Goal: Task Accomplishment & Management: Use online tool/utility

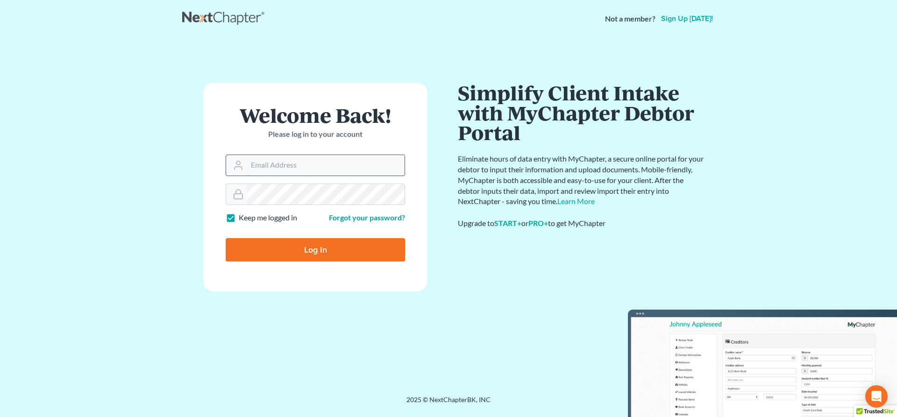
click at [357, 164] on input "Email Address" at bounding box center [325, 165] width 157 height 21
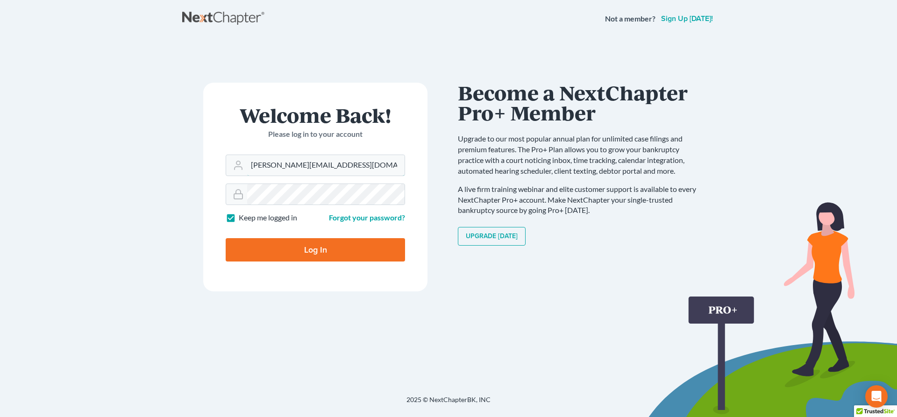
type input "[PERSON_NAME][EMAIL_ADDRESS][DOMAIN_NAME]"
click at [328, 261] on input "Log In" at bounding box center [315, 249] width 179 height 23
type input "Thinking..."
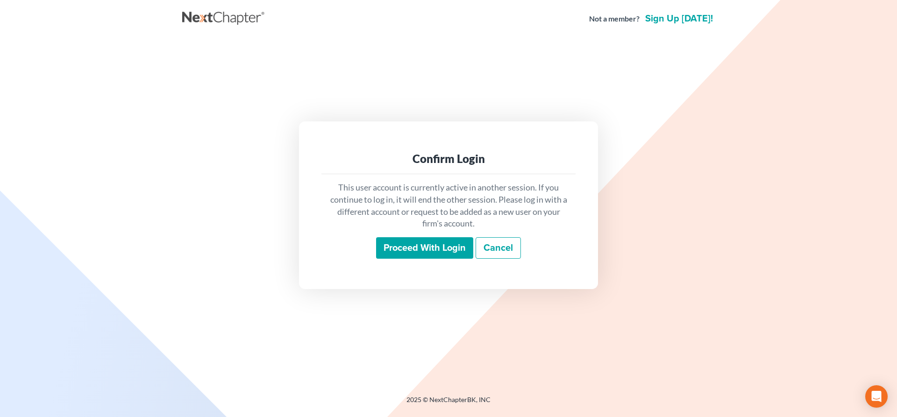
click at [427, 250] on input "Proceed with login" at bounding box center [424, 247] width 97 height 21
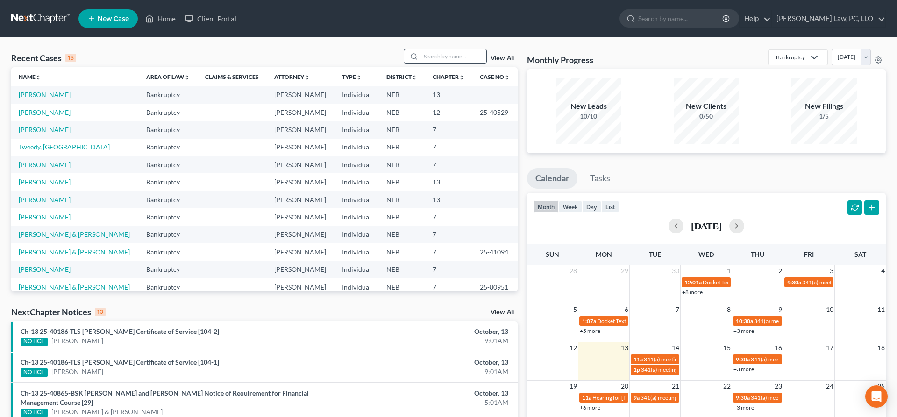
click at [437, 56] on input "search" at bounding box center [453, 57] width 65 height 14
type input "[PERSON_NAME]"
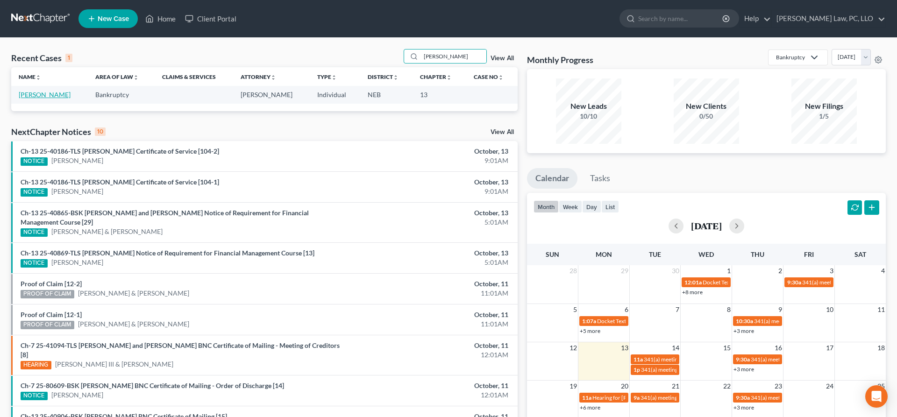
click at [55, 98] on link "[PERSON_NAME]" at bounding box center [45, 95] width 52 height 8
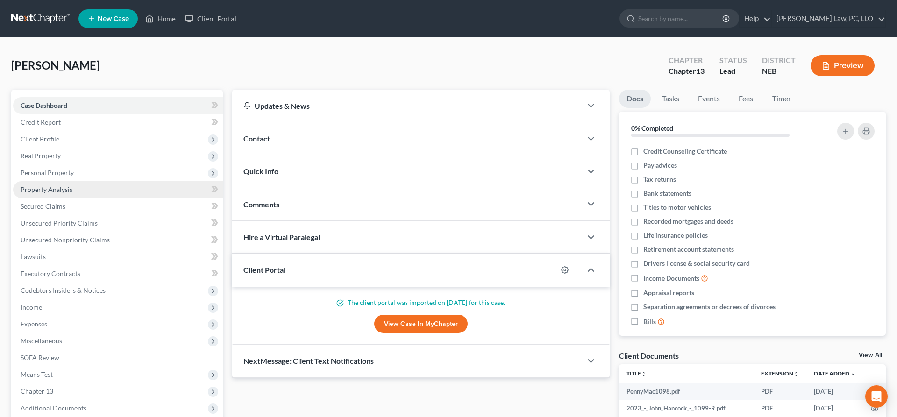
click at [72, 193] on link "Property Analysis" at bounding box center [118, 189] width 210 height 17
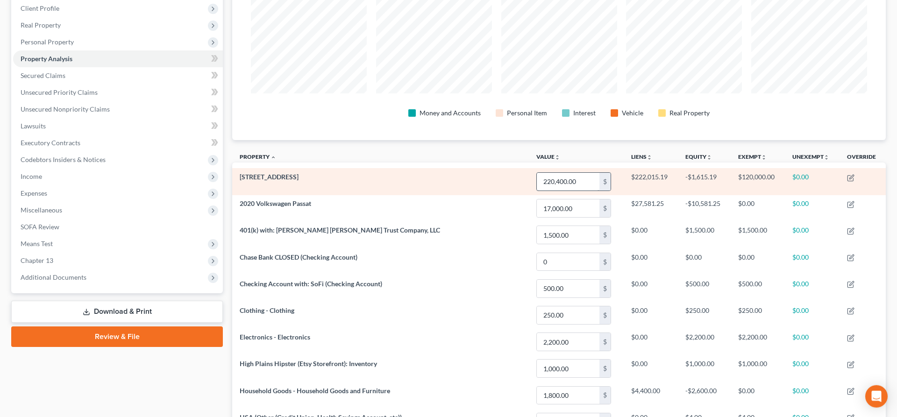
scroll to position [131, 0]
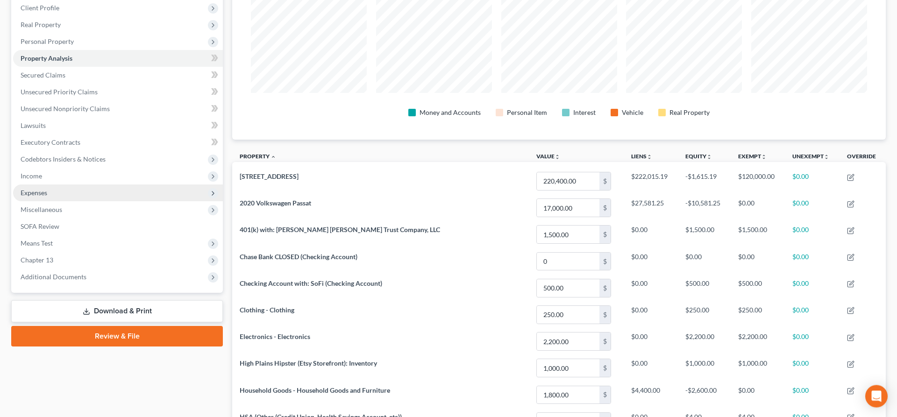
click at [44, 194] on span "Expenses" at bounding box center [34, 193] width 27 height 8
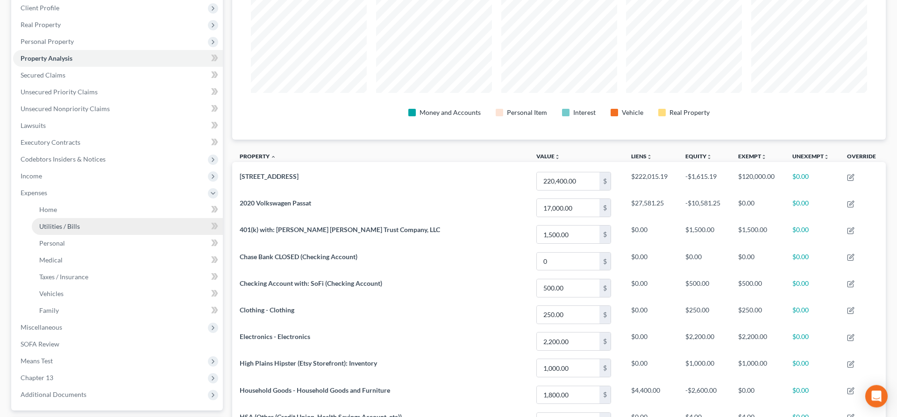
click at [54, 234] on link "Utilities / Bills" at bounding box center [127, 227] width 191 height 17
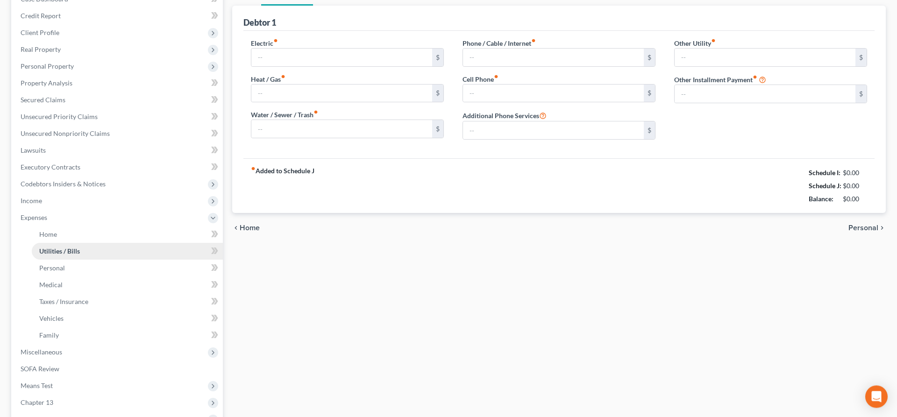
type input "105.00"
type input "175.00"
type input "125.00"
type input "200.00"
type input "85.00"
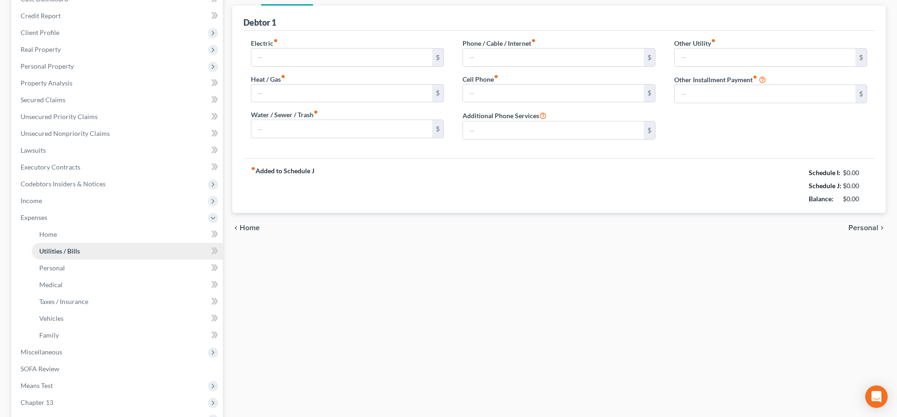
type input "0.00"
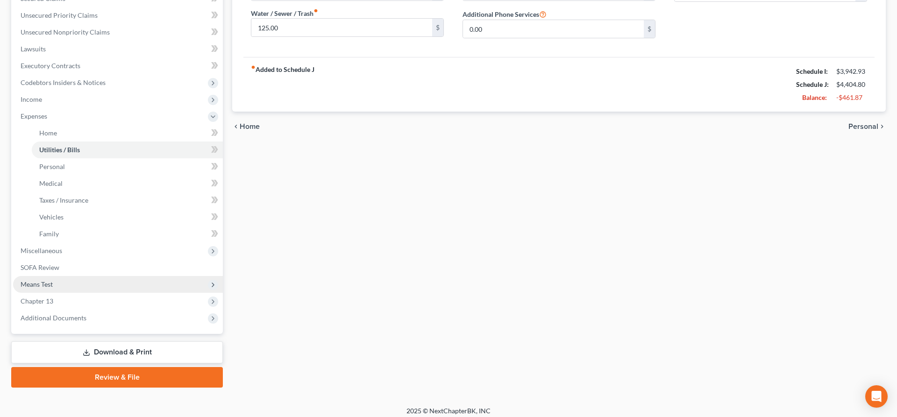
scroll to position [213, 0]
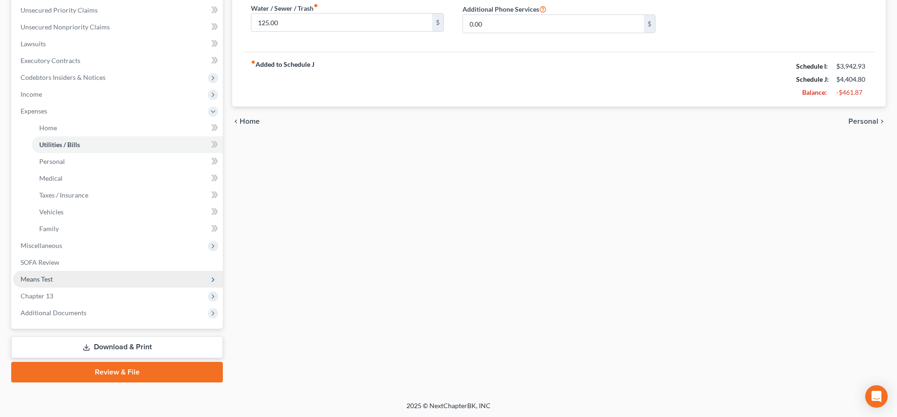
click at [48, 279] on span "Means Test" at bounding box center [37, 279] width 32 height 8
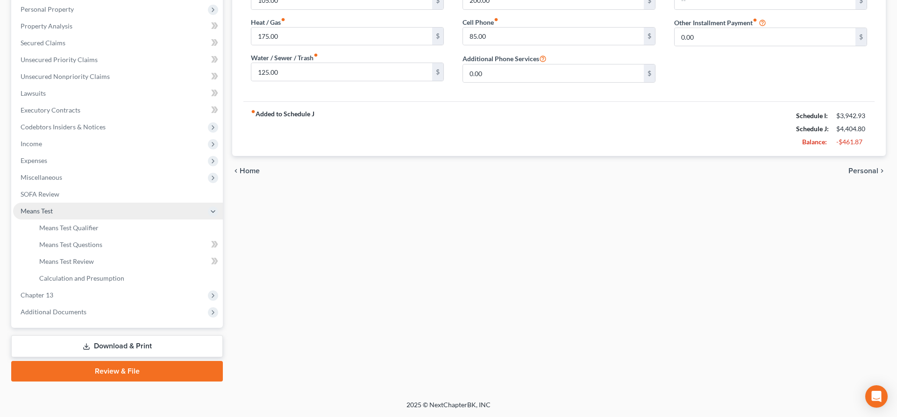
scroll to position [163, 0]
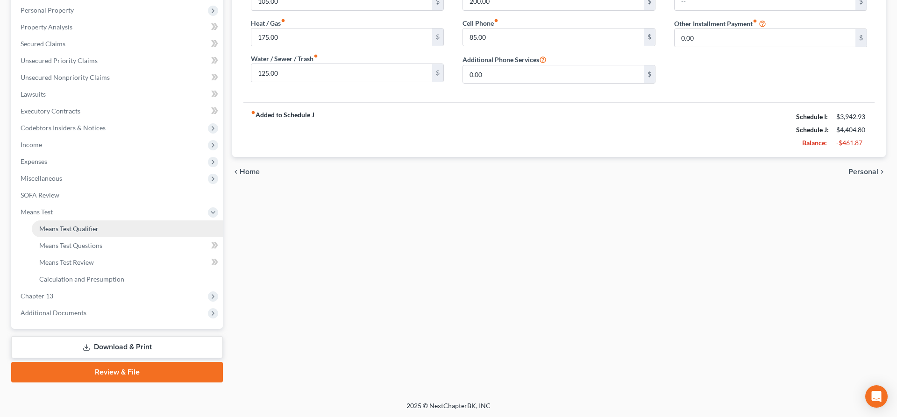
click at [88, 232] on span "Means Test Qualifier" at bounding box center [68, 229] width 59 height 8
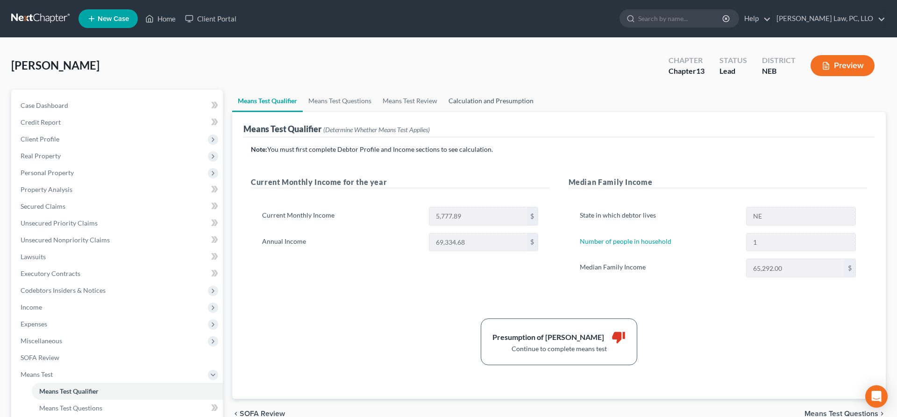
click at [487, 103] on link "Calculation and Presumption" at bounding box center [491, 101] width 96 height 22
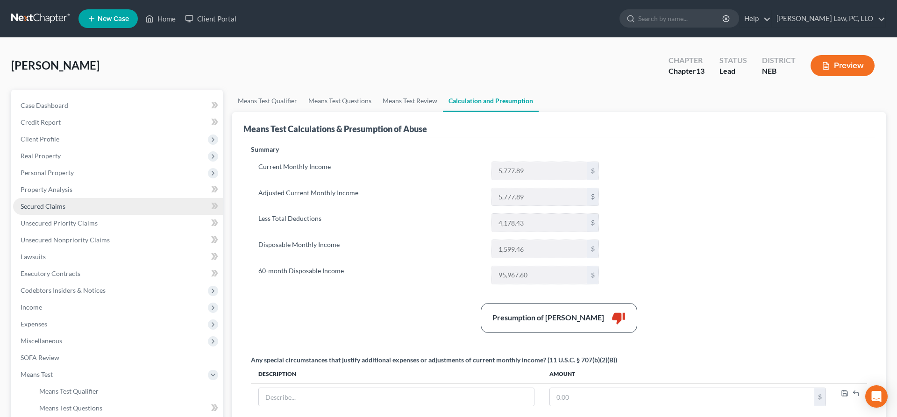
click at [51, 205] on span "Secured Claims" at bounding box center [43, 206] width 45 height 8
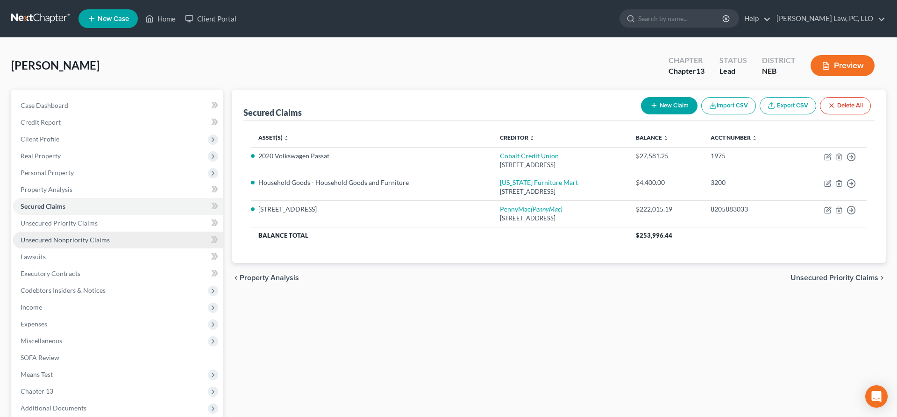
click at [98, 244] on link "Unsecured Nonpriority Claims" at bounding box center [118, 240] width 210 height 17
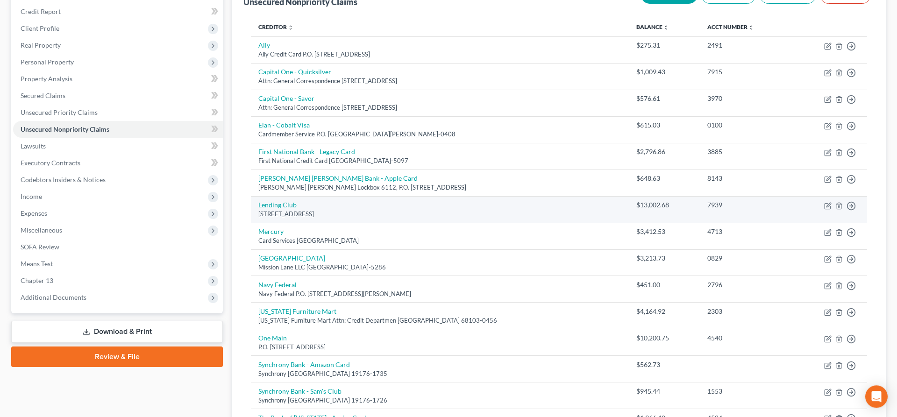
scroll to position [109, 0]
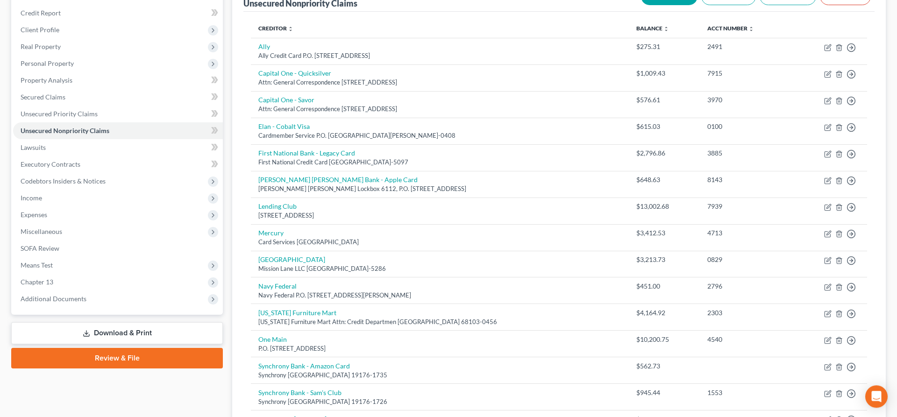
click at [172, 332] on link "Download & Print" at bounding box center [117, 333] width 212 height 22
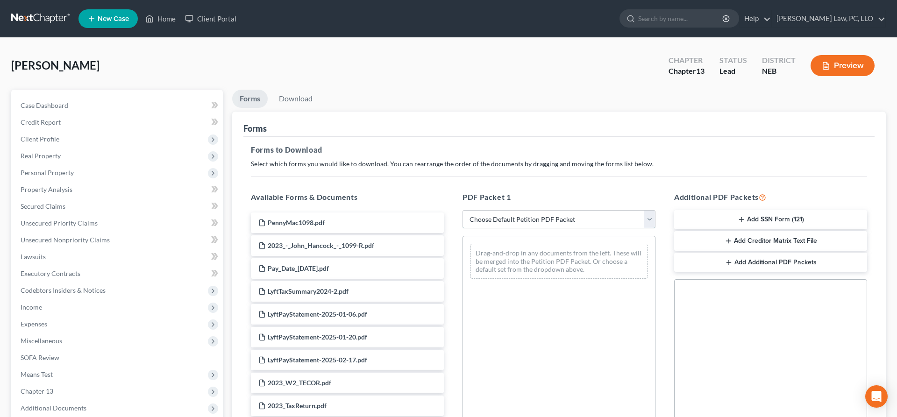
select select "7"
click option "Chapter 13 Template" at bounding box center [0, 0] width 0 height 0
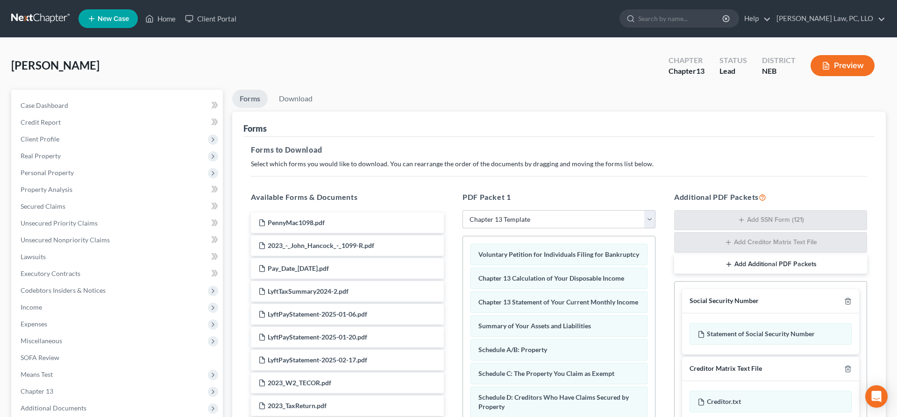
scroll to position [160, 0]
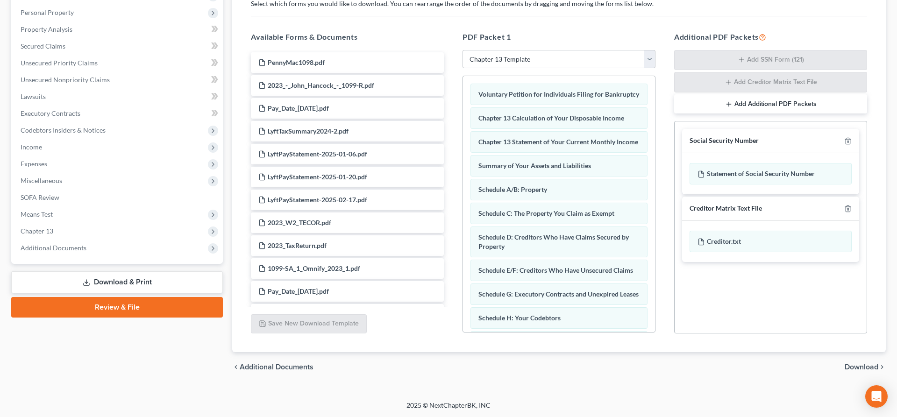
click at [856, 371] on span "Download" at bounding box center [862, 367] width 34 height 7
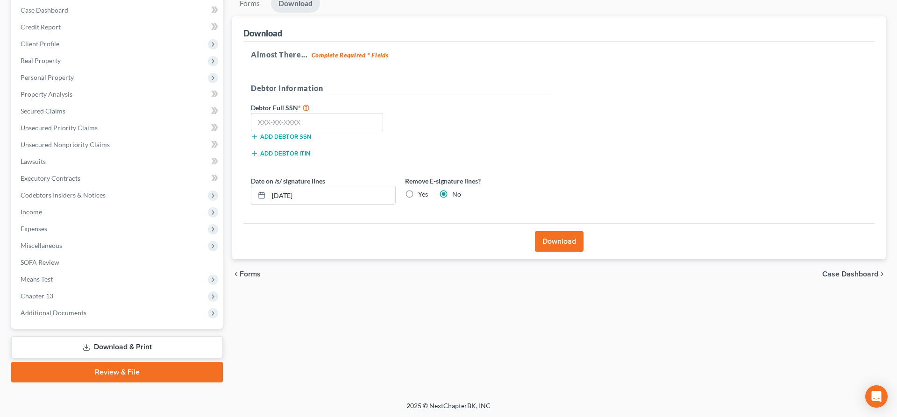
click at [418, 195] on label "Yes" at bounding box center [423, 194] width 10 height 9
click at [422, 195] on input "Yes" at bounding box center [425, 193] width 6 height 6
radio input "true"
radio input "false"
click at [376, 195] on input "[DATE]" at bounding box center [332, 195] width 127 height 18
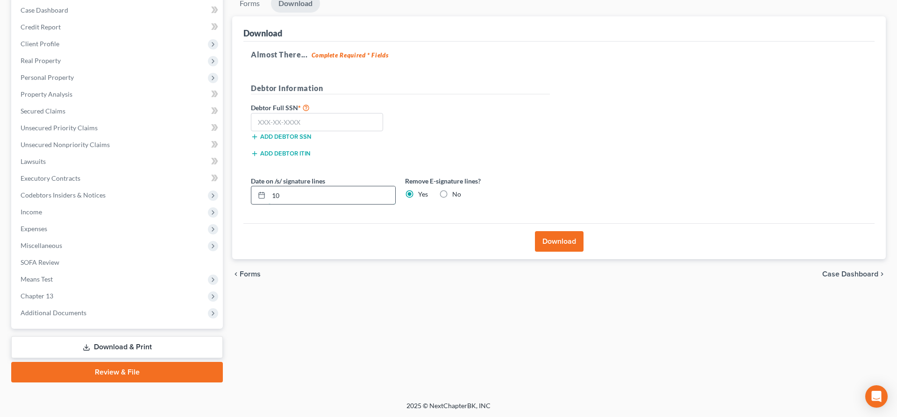
type input "1"
click at [350, 123] on input "text" at bounding box center [317, 122] width 132 height 19
type input "545-37-8775"
click at [553, 238] on button "Download" at bounding box center [559, 241] width 49 height 21
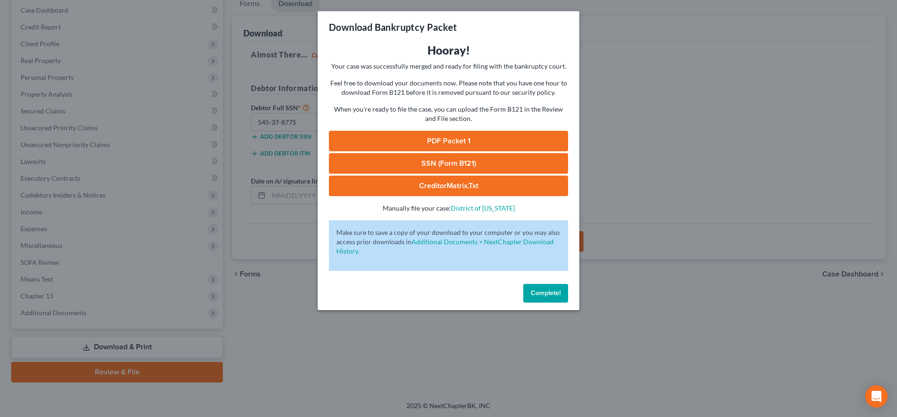
click at [480, 157] on link "SSN (Form B121)" at bounding box center [448, 163] width 239 height 21
click at [426, 138] on link "PDF Packet 1" at bounding box center [448, 141] width 239 height 21
